Goal: Task Accomplishment & Management: Use online tool/utility

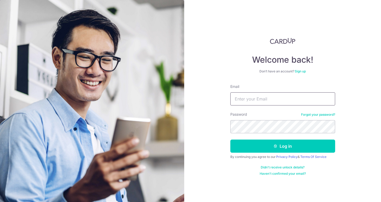
type input "[EMAIL_ADDRESS][DOMAIN_NAME]"
click at [283, 146] on button "Log in" at bounding box center [282, 145] width 105 height 13
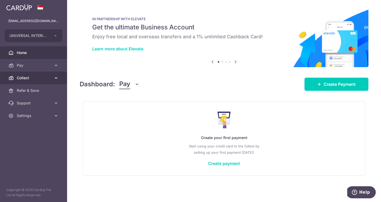
click at [58, 79] on icon at bounding box center [55, 77] width 5 height 5
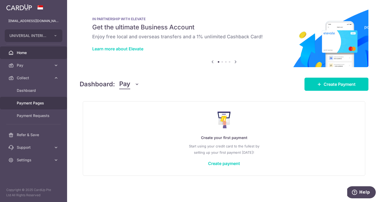
click at [48, 105] on span "Payment Pages" at bounding box center [34, 102] width 35 height 5
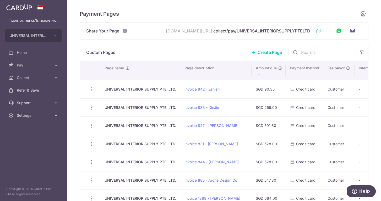
click at [262, 57] on link "Create Page" at bounding box center [267, 52] width 44 height 13
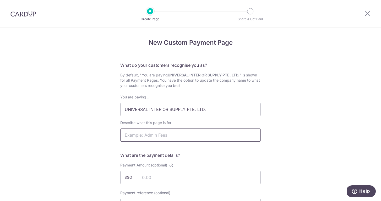
click at [149, 135] on input "Describe what this page is for" at bounding box center [190, 135] width 141 height 13
drag, startPoint x: 198, startPoint y: 134, endPoint x: 101, endPoint y: 125, distance: 97.9
click at [166, 131] on input "Invoice 1380 - TR Capital Advisors" at bounding box center [190, 135] width 141 height 13
drag, startPoint x: 150, startPoint y: 136, endPoint x: 100, endPoint y: 135, distance: 50.4
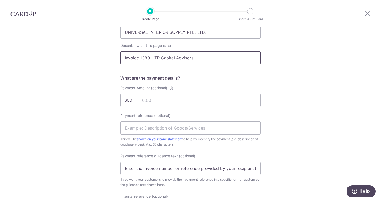
scroll to position [78, 0]
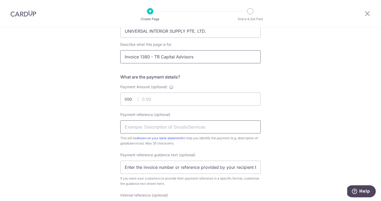
type input "Invoice 1380 - TR Capital Advisors"
click at [170, 125] on input "Payment reference (optional)" at bounding box center [190, 127] width 141 height 13
paste input "Invoice 1380"
type input "Payment for Invoice 1380"
click at [164, 104] on input "Payment Amount (optional)" at bounding box center [190, 99] width 141 height 13
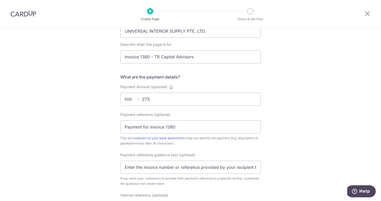
type input "273.00"
click at [255, 116] on div "Payment reference (optional) Payment for Invoice 1380 This will be shown on you…" at bounding box center [190, 129] width 141 height 34
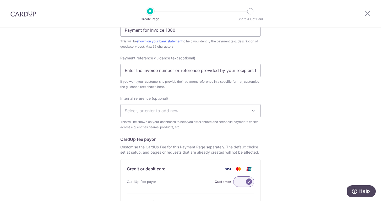
scroll to position [175, 0]
click at [220, 73] on input "Enter the invoice number or reference provided by your recipient to help them i…" at bounding box center [190, 71] width 141 height 13
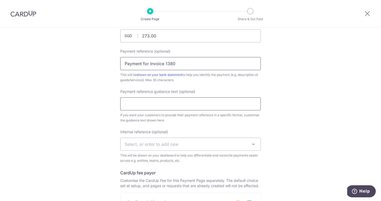
scroll to position [141, 0]
drag, startPoint x: 150, startPoint y: 66, endPoint x: 185, endPoint y: 66, distance: 34.9
click at [185, 66] on input "Payment for Invoice 1380" at bounding box center [190, 64] width 141 height 13
click at [176, 107] on input "Payment reference guidance text (optional)" at bounding box center [190, 104] width 141 height 13
paste input "Invoice 1380"
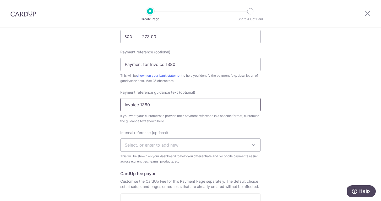
type input "Invoice 1380"
click at [98, 157] on div "New Custom Payment Page What do your customers recognise you as? By default, "Y…" at bounding box center [190, 104] width 381 height 436
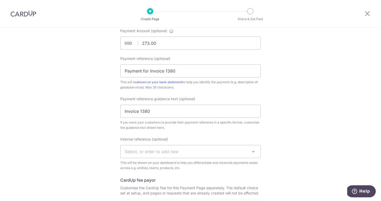
scroll to position [134, 0]
drag, startPoint x: 150, startPoint y: 72, endPoint x: 104, endPoint y: 67, distance: 46.4
click at [104, 67] on div "New Custom Payment Page What do your customers recognise you as? By default, "Y…" at bounding box center [190, 111] width 381 height 436
type input "Invoice 1380"
click at [111, 102] on div "New Custom Payment Page What do your customers recognise you as? By default, "Y…" at bounding box center [190, 111] width 381 height 436
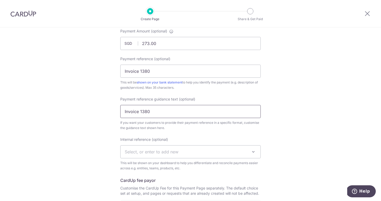
click at [154, 116] on input "Invoice 1380" at bounding box center [190, 111] width 141 height 13
click at [122, 143] on div "Internal reference (optional) Select, or enter to add new This will be shown on…" at bounding box center [190, 154] width 141 height 34
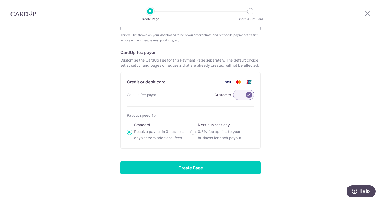
scroll to position [262, 0]
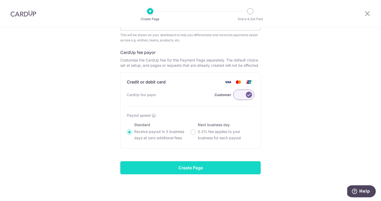
click at [183, 166] on input "Create Page" at bounding box center [190, 168] width 141 height 13
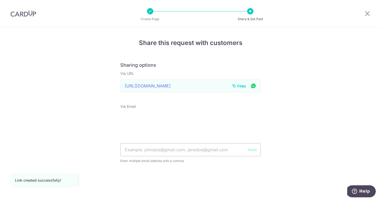
click at [241, 88] on span "Copy" at bounding box center [241, 85] width 9 height 5
click at [366, 19] on div at bounding box center [367, 13] width 27 height 27
click at [366, 16] on icon at bounding box center [367, 13] width 6 height 7
